Goal: Task Accomplishment & Management: Manage account settings

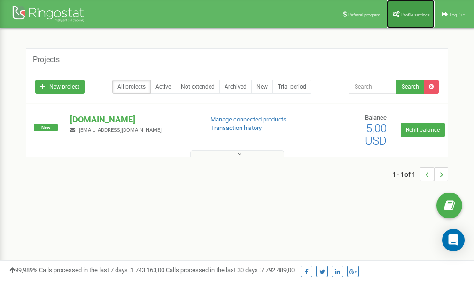
click at [405, 17] on link "Profile settings" at bounding box center [411, 14] width 48 height 28
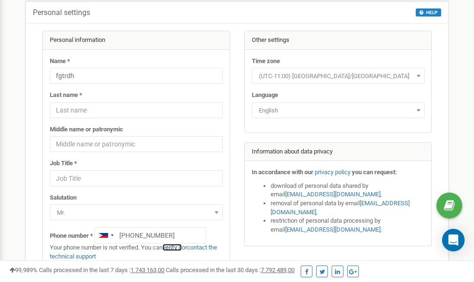
click at [175, 246] on link "verify it" at bounding box center [172, 246] width 19 height 7
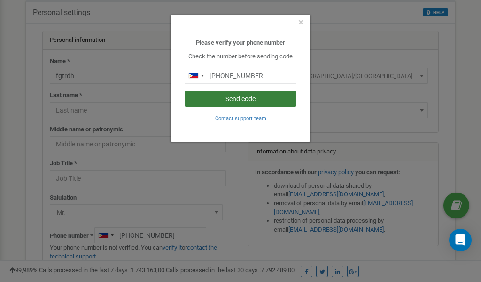
click at [240, 100] on button "Send code" at bounding box center [241, 99] width 112 height 16
